Goal: Entertainment & Leisure: Consume media (video, audio)

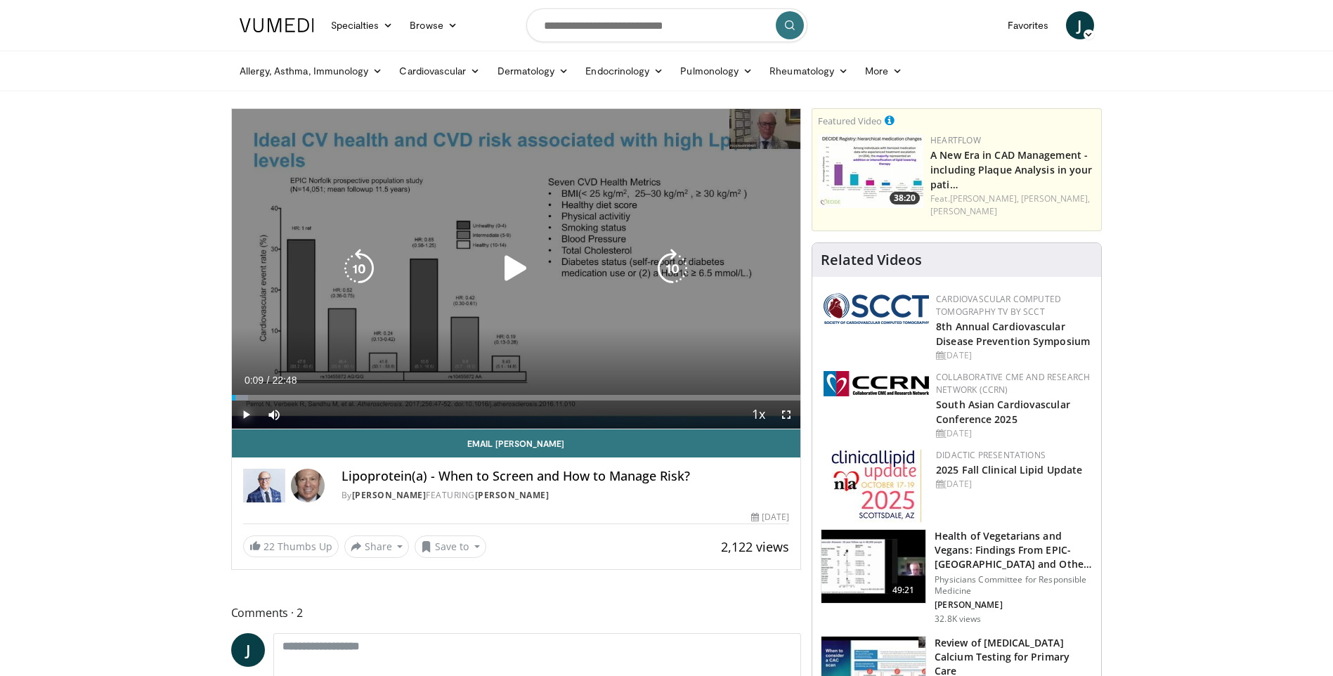
drag, startPoint x: 247, startPoint y: 412, endPoint x: 261, endPoint y: 403, distance: 16.4
click at [247, 412] on span "Video Player" at bounding box center [246, 414] width 28 height 28
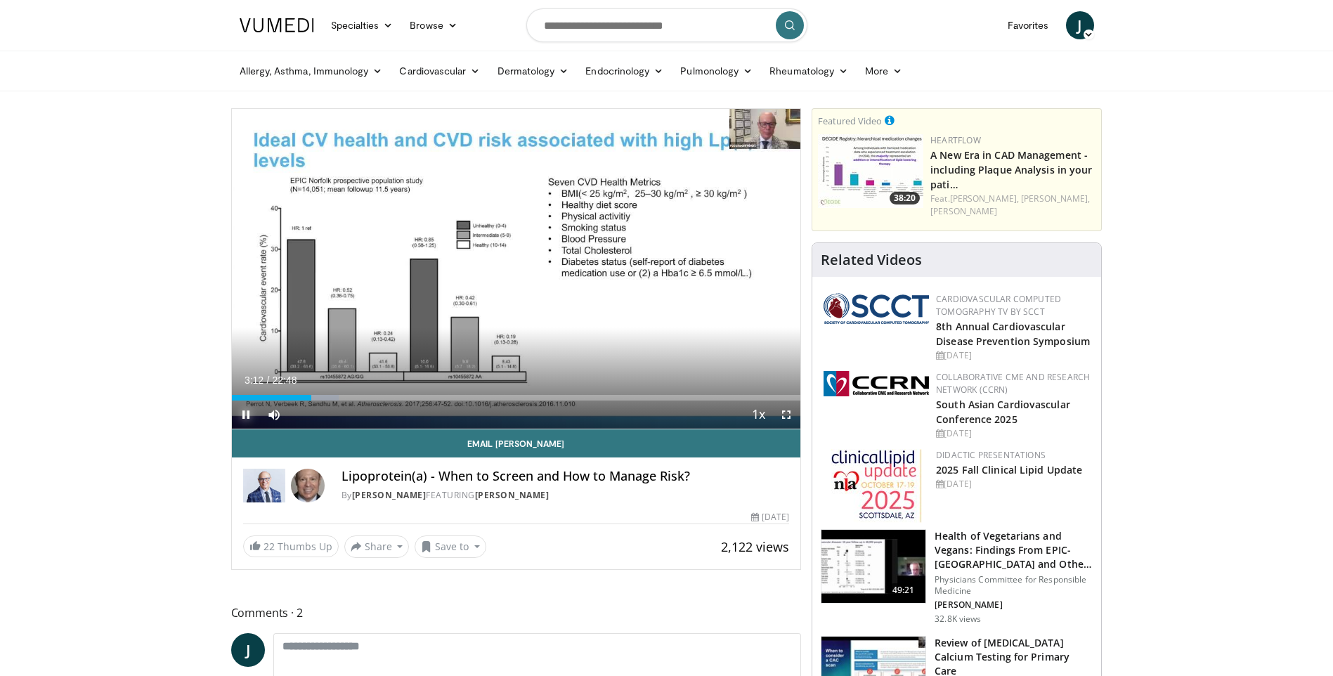
click at [244, 412] on span "Video Player" at bounding box center [246, 414] width 28 height 28
click at [245, 411] on span "Video Player" at bounding box center [246, 414] width 28 height 28
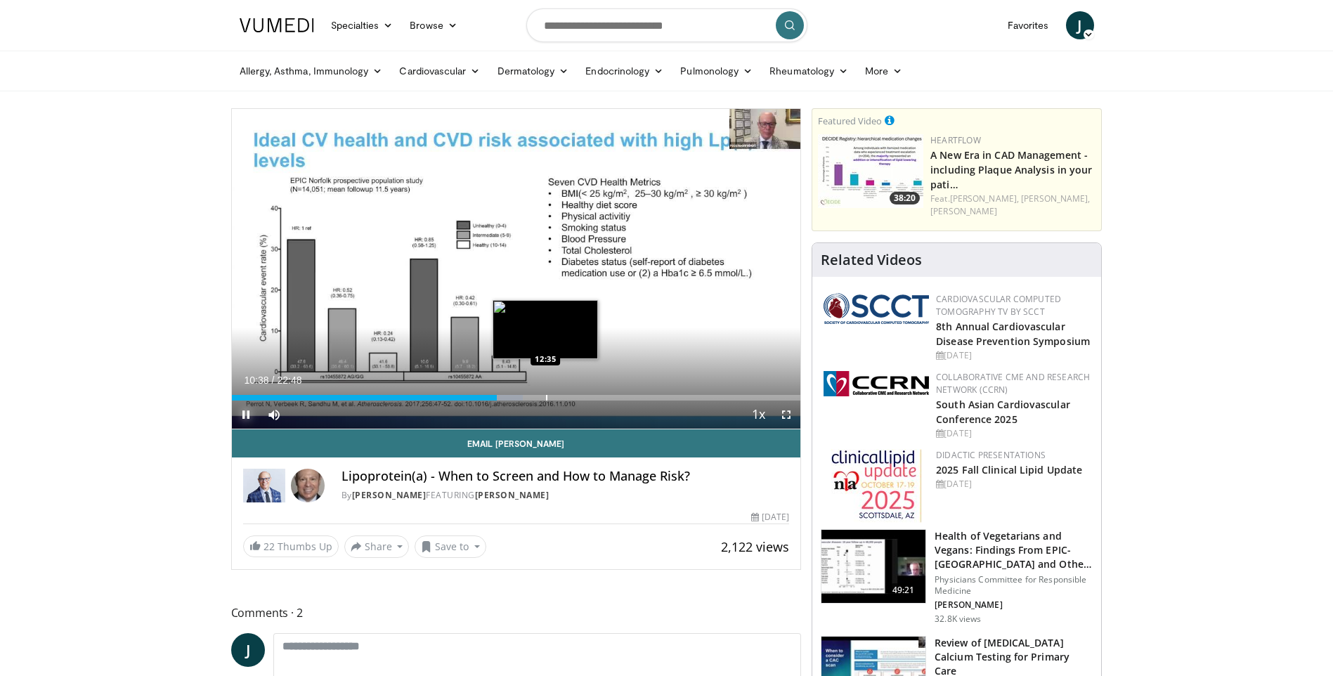
click at [546, 395] on div "Progress Bar" at bounding box center [546, 398] width 1 height 6
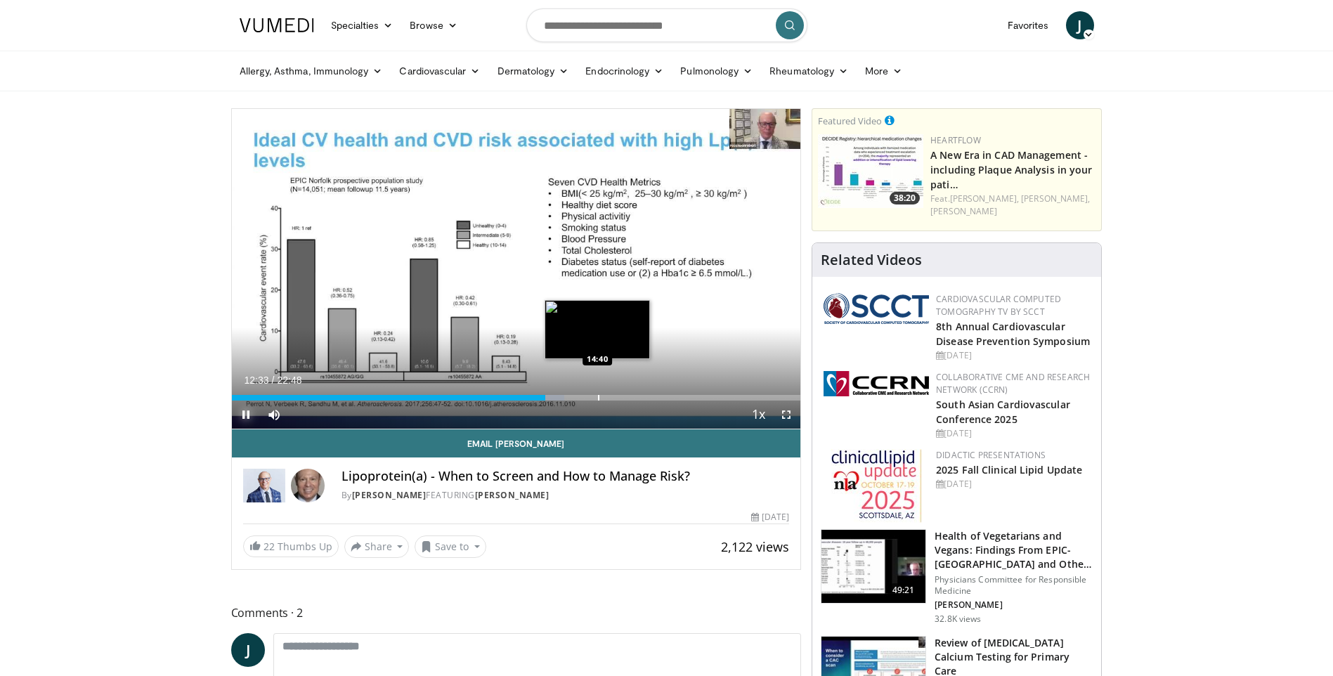
click at [598, 398] on div "Progress Bar" at bounding box center [598, 398] width 1 height 6
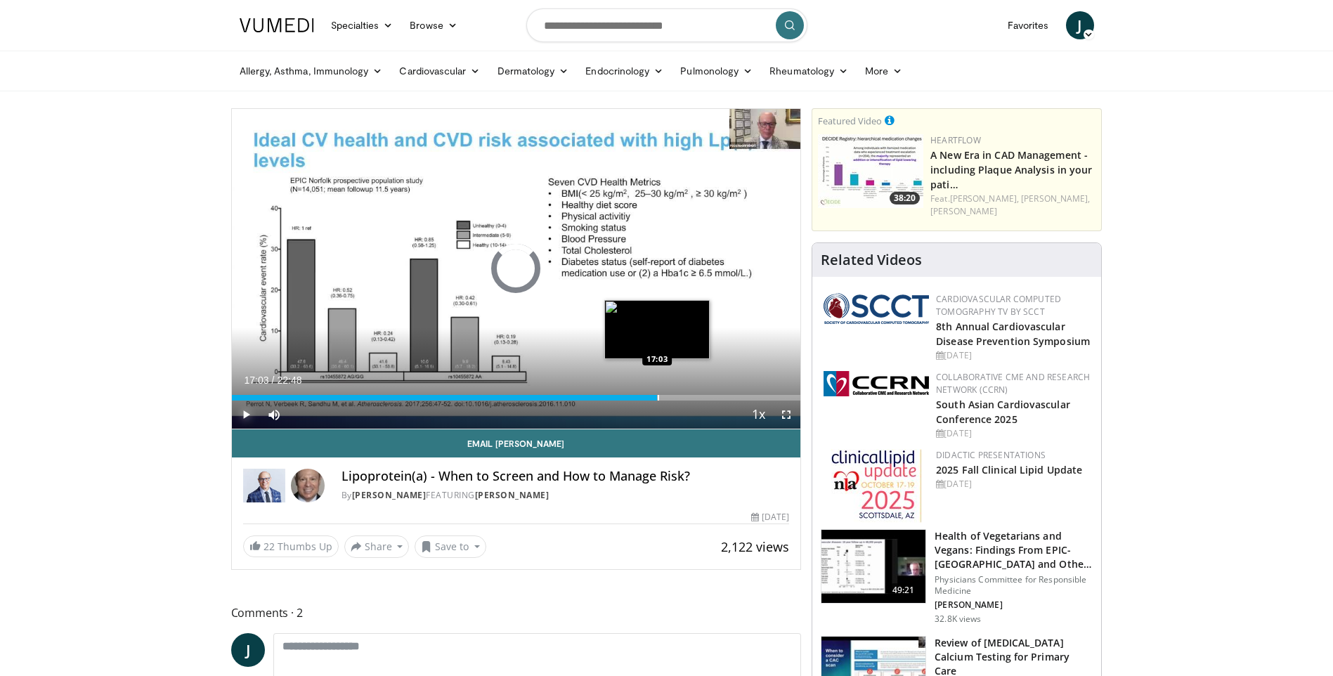
click at [657, 396] on div "Progress Bar" at bounding box center [657, 398] width 1 height 6
click at [679, 398] on div "Progress Bar" at bounding box center [679, 398] width 1 height 6
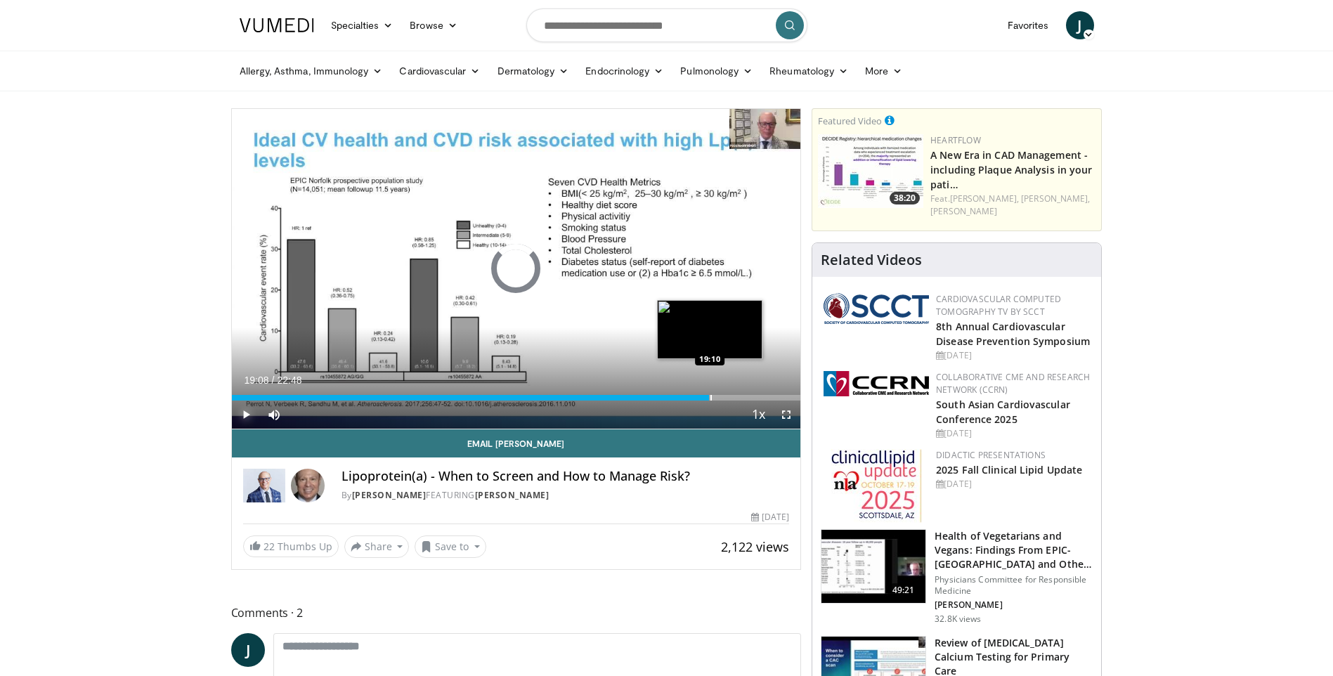
click at [710, 397] on div "Progress Bar" at bounding box center [710, 398] width 1 height 6
click at [731, 398] on div "Progress Bar" at bounding box center [731, 398] width 1 height 6
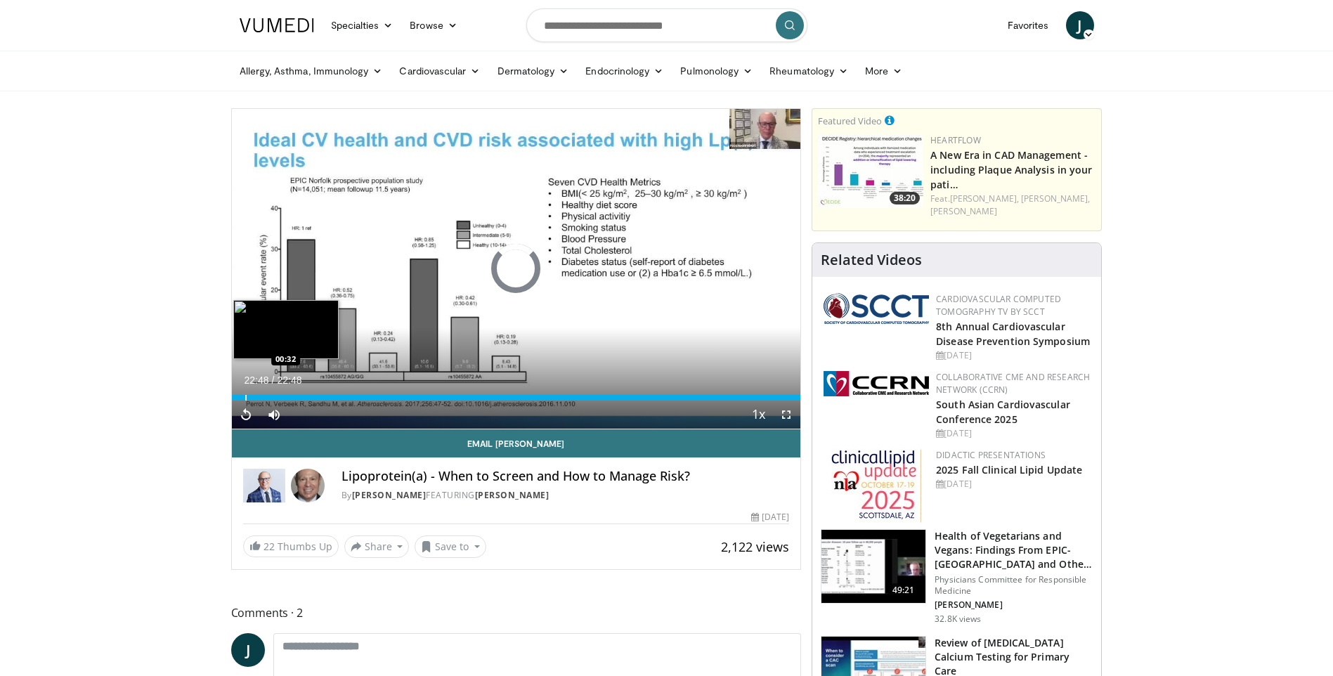
click at [245, 398] on div "Progress Bar" at bounding box center [245, 398] width 1 height 6
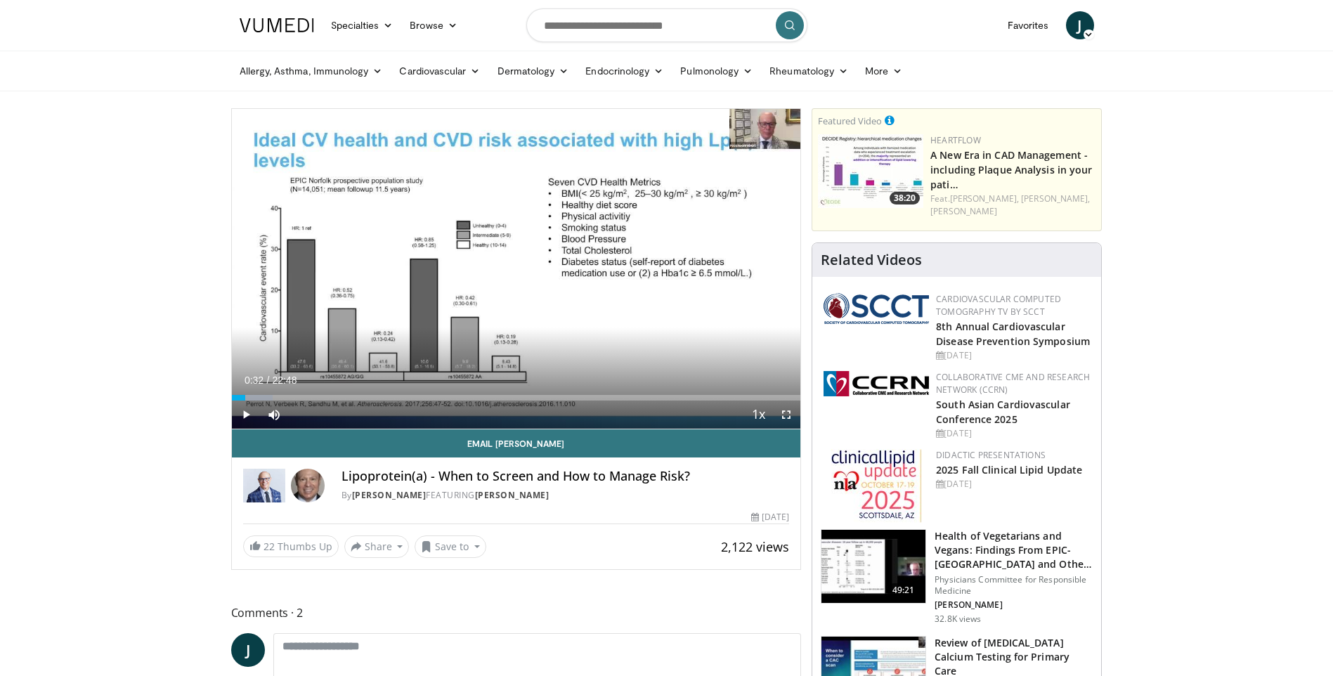
click at [245, 411] on span "Video Player" at bounding box center [246, 414] width 28 height 28
click at [240, 398] on div "Progress Bar" at bounding box center [240, 398] width 1 height 6
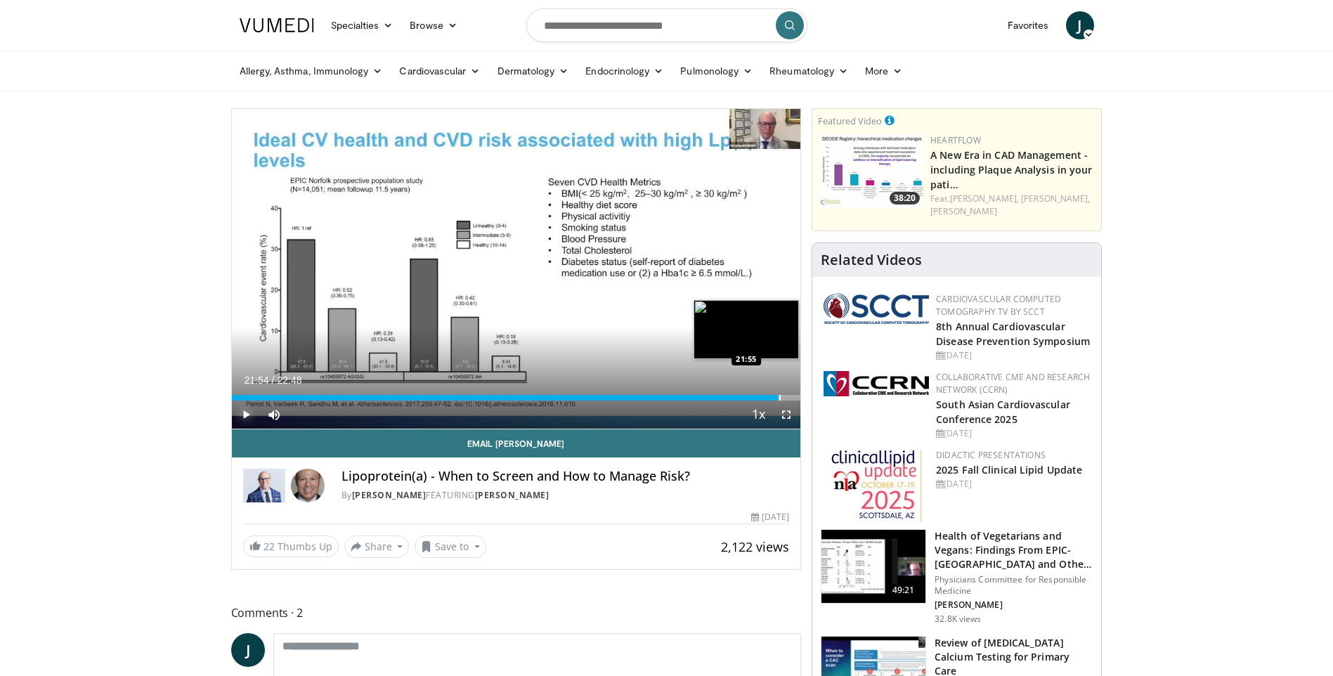
click at [779, 395] on div "Progress Bar" at bounding box center [779, 398] width 1 height 6
click at [239, 416] on span "Video Player" at bounding box center [246, 414] width 28 height 28
click at [246, 417] on span "Video Player" at bounding box center [246, 414] width 28 height 28
click at [761, 398] on div "Progress Bar" at bounding box center [761, 398] width 1 height 6
click at [246, 414] on span "Video Player" at bounding box center [246, 414] width 28 height 28
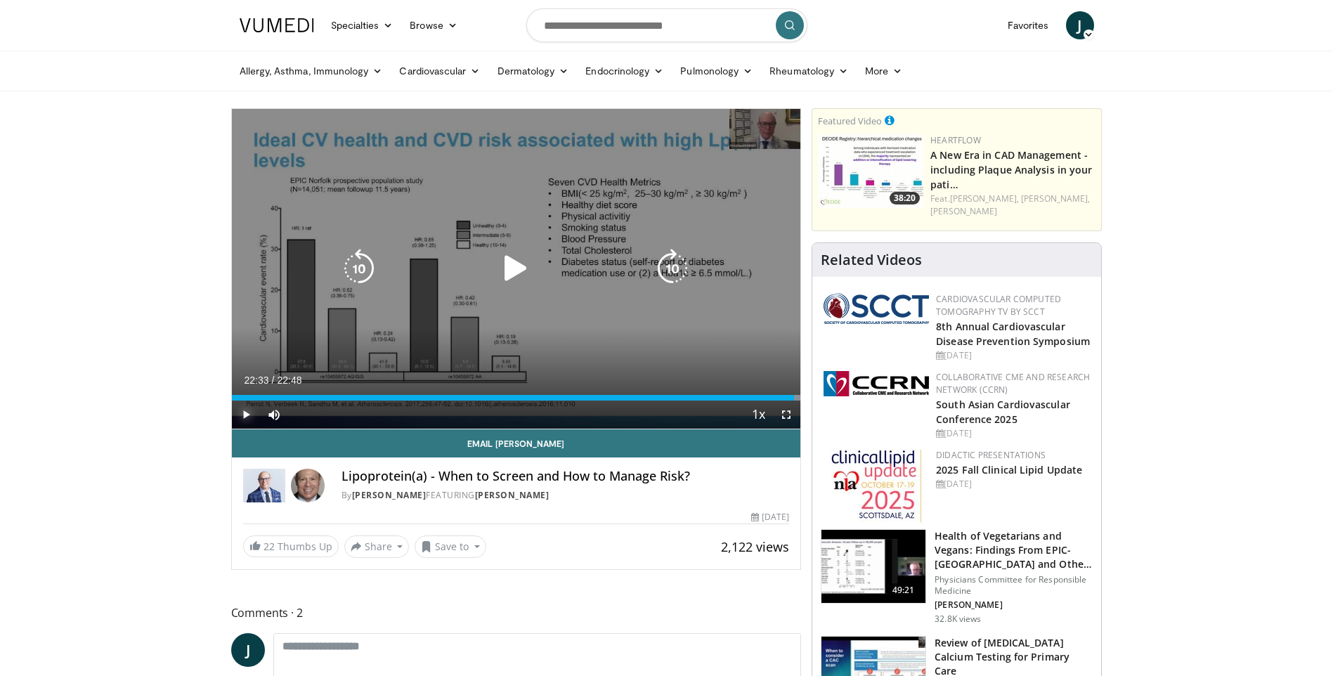
drag, startPoint x: 248, startPoint y: 416, endPoint x: 244, endPoint y: 403, distance: 13.3
click at [248, 416] on span "Video Player" at bounding box center [246, 414] width 28 height 28
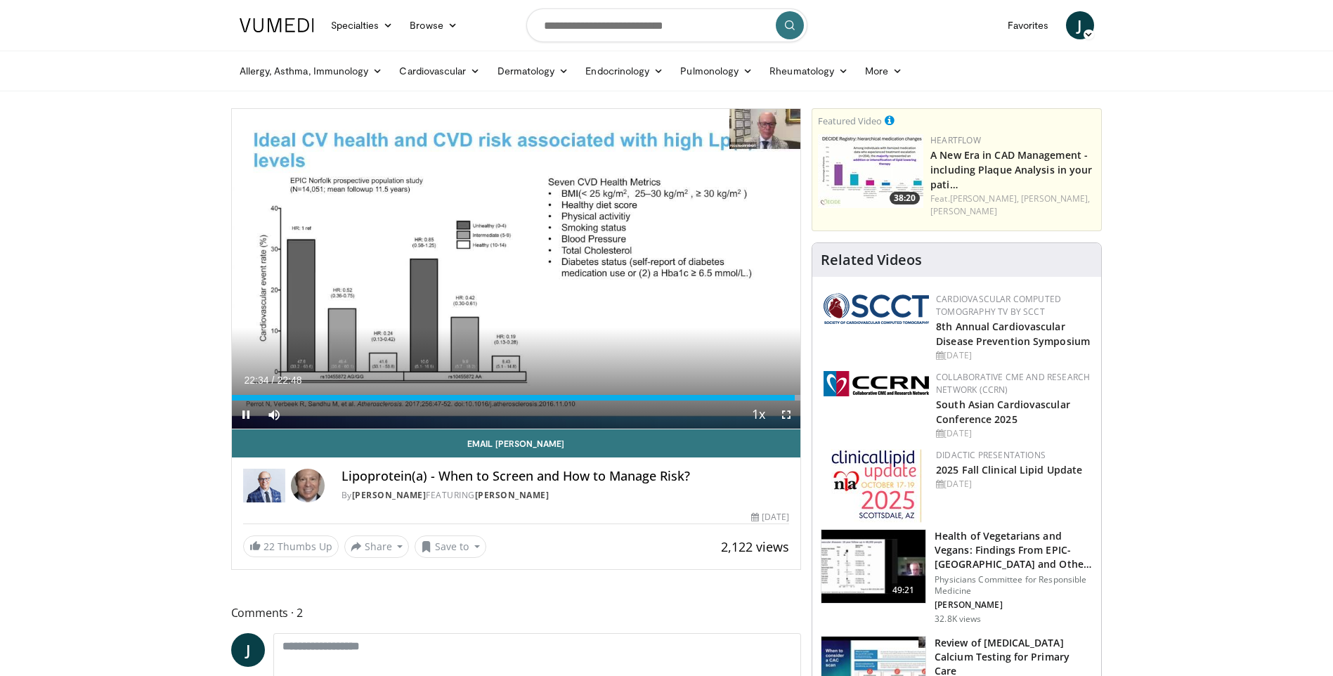
click at [327, 401] on div "Current Time 22:34 / Duration 22:48 Pause Skip Backward Skip Forward Mute 75% L…" at bounding box center [516, 414] width 569 height 28
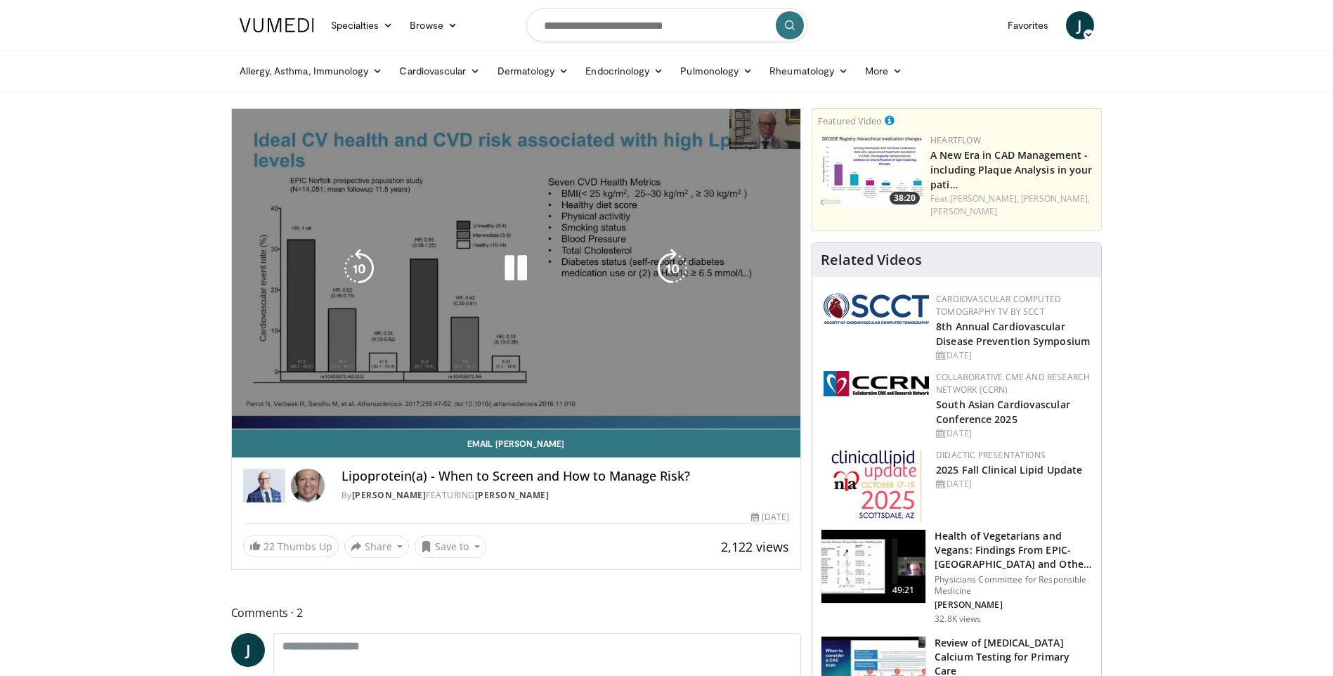
click at [327, 423] on div "22:34" at bounding box center [513, 426] width 563 height 6
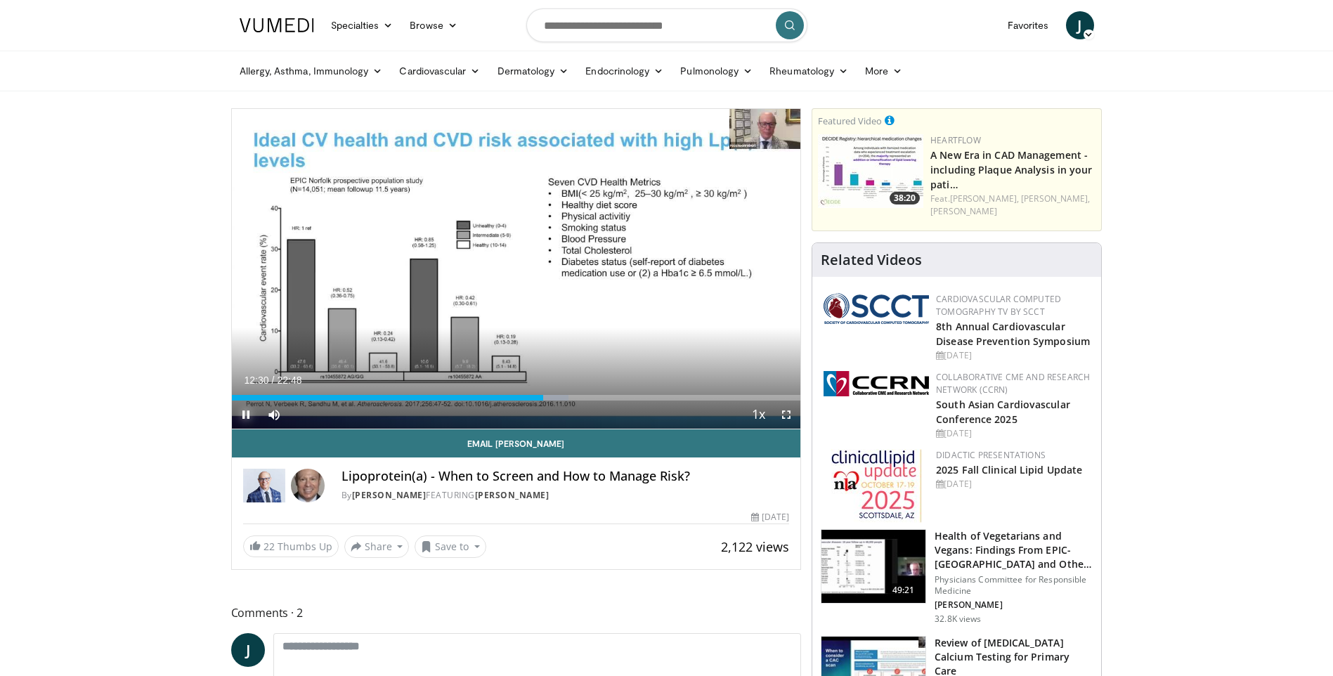
click at [244, 414] on span "Video Player" at bounding box center [246, 414] width 28 height 28
